Goal: Find specific page/section: Find specific page/section

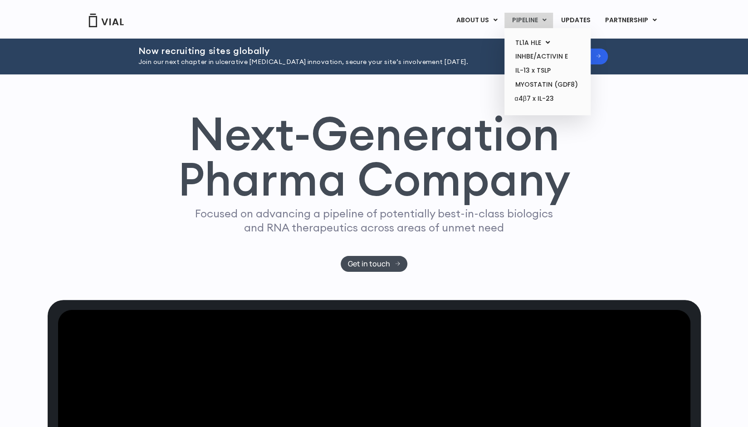
click at [535, 16] on link "PIPELINE" at bounding box center [528, 20] width 49 height 15
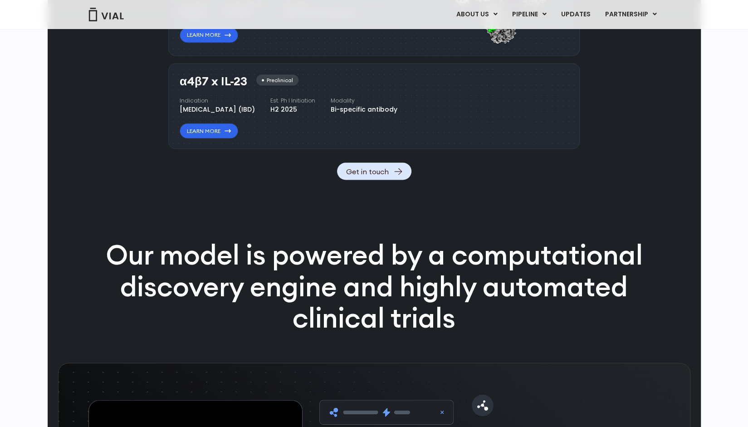
scroll to position [1071, 0]
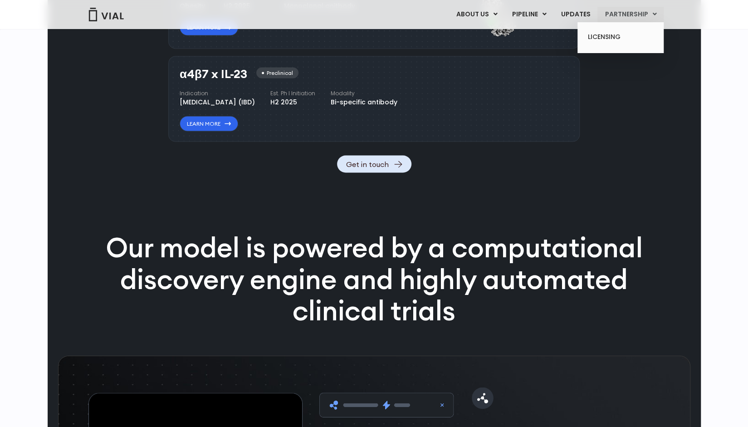
click at [620, 16] on link "PARTNERSHIP" at bounding box center [630, 14] width 66 height 15
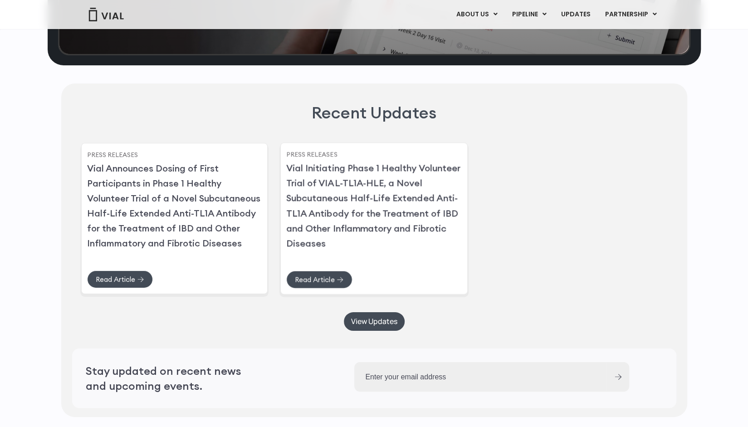
scroll to position [2281, 0]
